Goal: Task Accomplishment & Management: Use online tool/utility

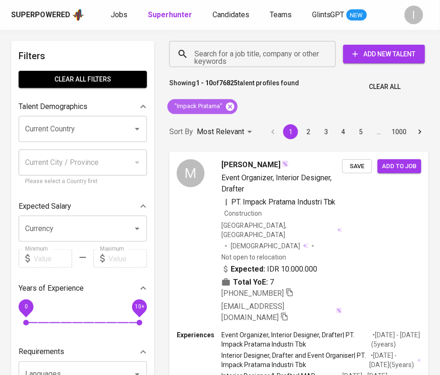
click at [230, 104] on icon at bounding box center [230, 106] width 8 height 8
click at [250, 60] on input "Search for a job title, company or other keywords" at bounding box center [255, 54] width 126 height 18
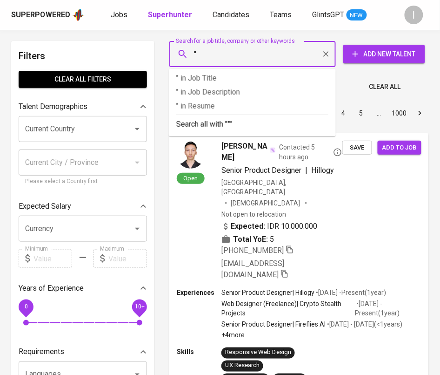
paste input "Arrow Chain Management Distribusi"
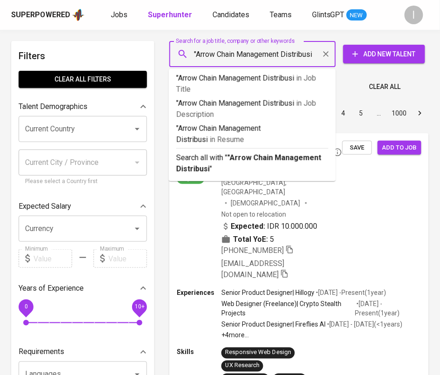
type input ""Arrow Chain Management Distribusi""
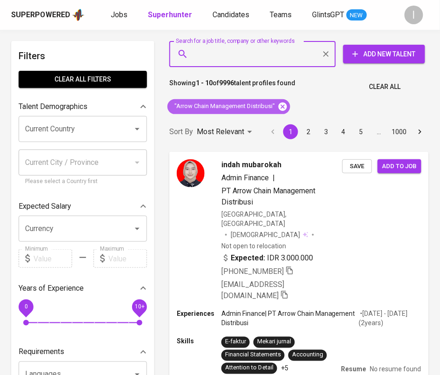
click at [283, 103] on icon at bounding box center [283, 106] width 8 height 8
click at [281, 55] on input "Search for a job title, company or other keywords" at bounding box center [255, 54] width 126 height 18
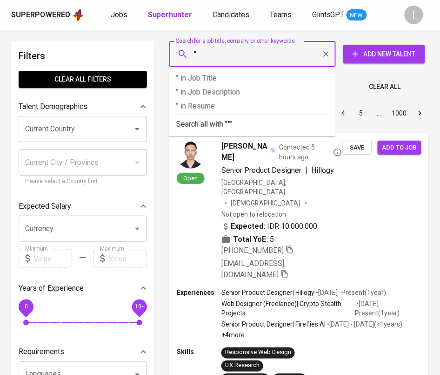
paste input "Placebo The Firm"
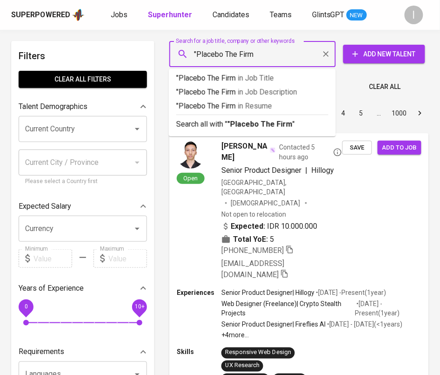
type input ""Placebo The Firm""
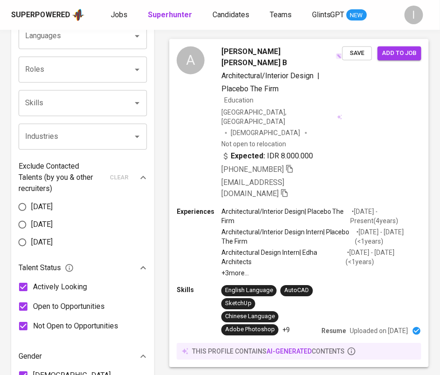
scroll to position [340, 0]
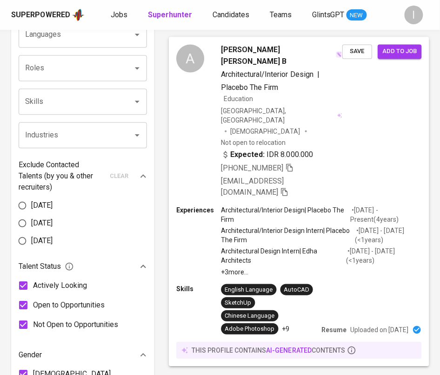
click at [291, 163] on icon "button" at bounding box center [290, 167] width 8 height 8
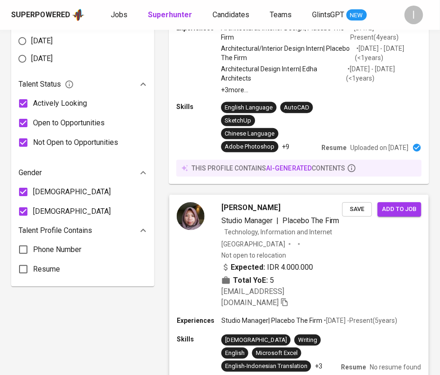
scroll to position [522, 0]
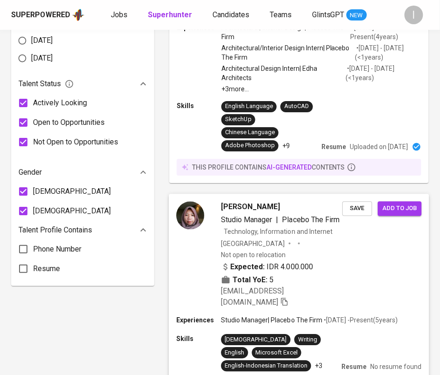
click at [385, 334] on div "Skills Korean Writing English Microsoft Excel English-Indonesian Translation +3…" at bounding box center [299, 352] width 246 height 37
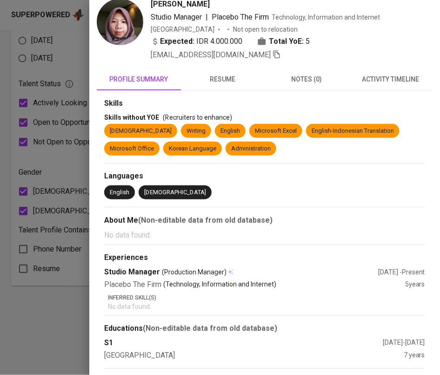
scroll to position [33, 0]
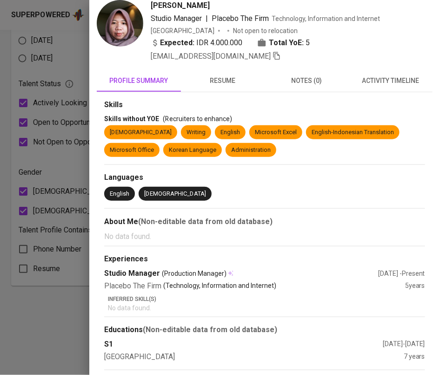
click at [222, 78] on span "resume" at bounding box center [223, 81] width 73 height 12
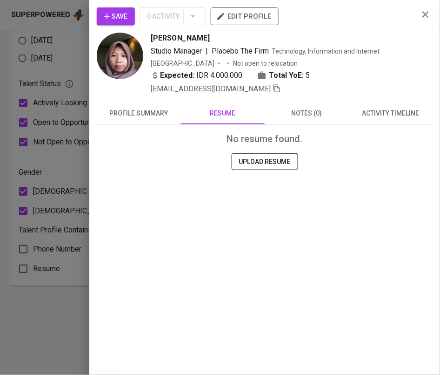
scroll to position [0, 0]
click at [296, 118] on span "notes (0)" at bounding box center [306, 114] width 73 height 12
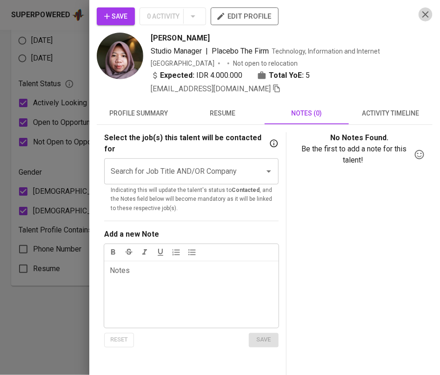
click at [425, 12] on icon "button" at bounding box center [425, 14] width 11 height 11
